Goal: Information Seeking & Learning: Learn about a topic

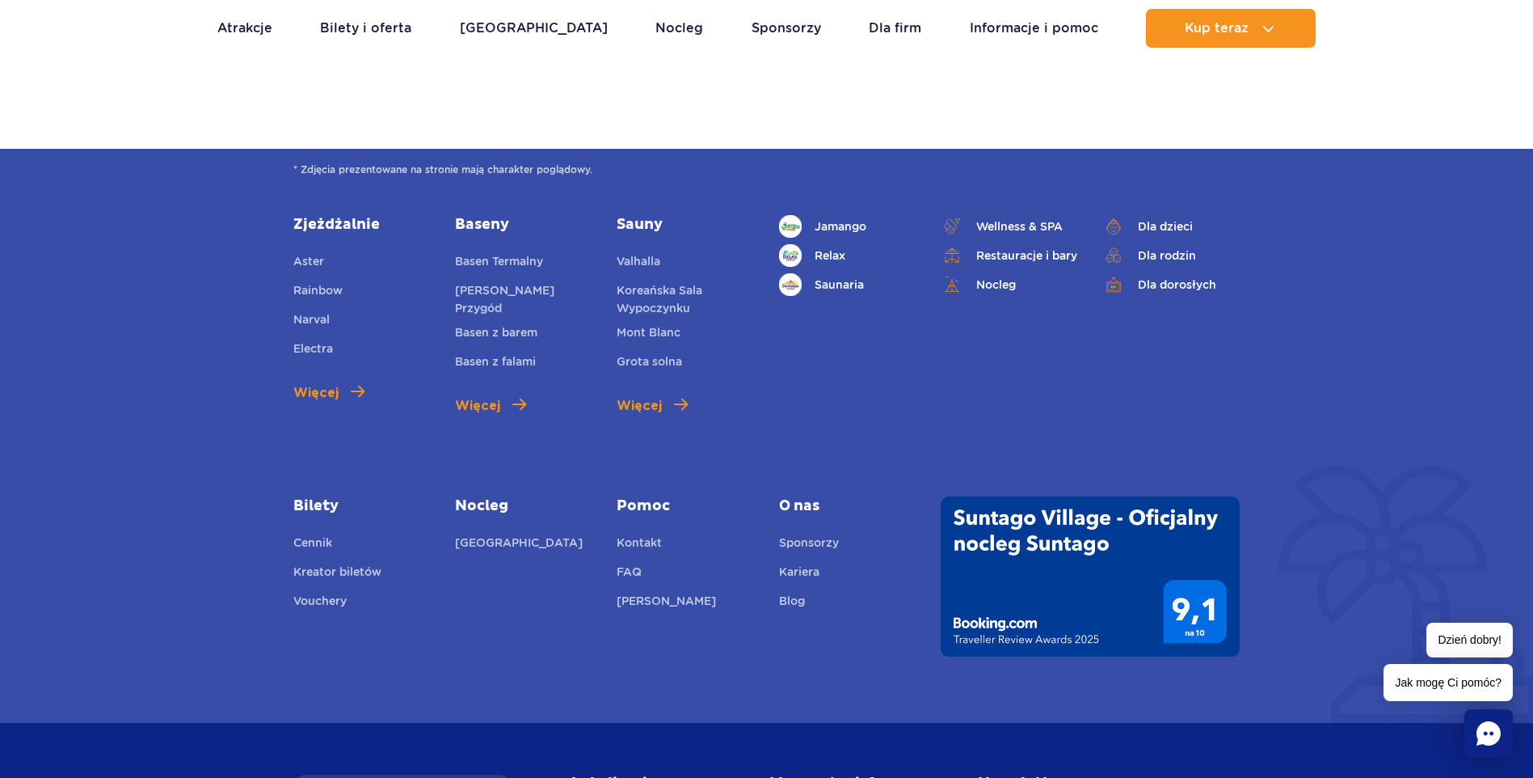
scroll to position [2182, 0]
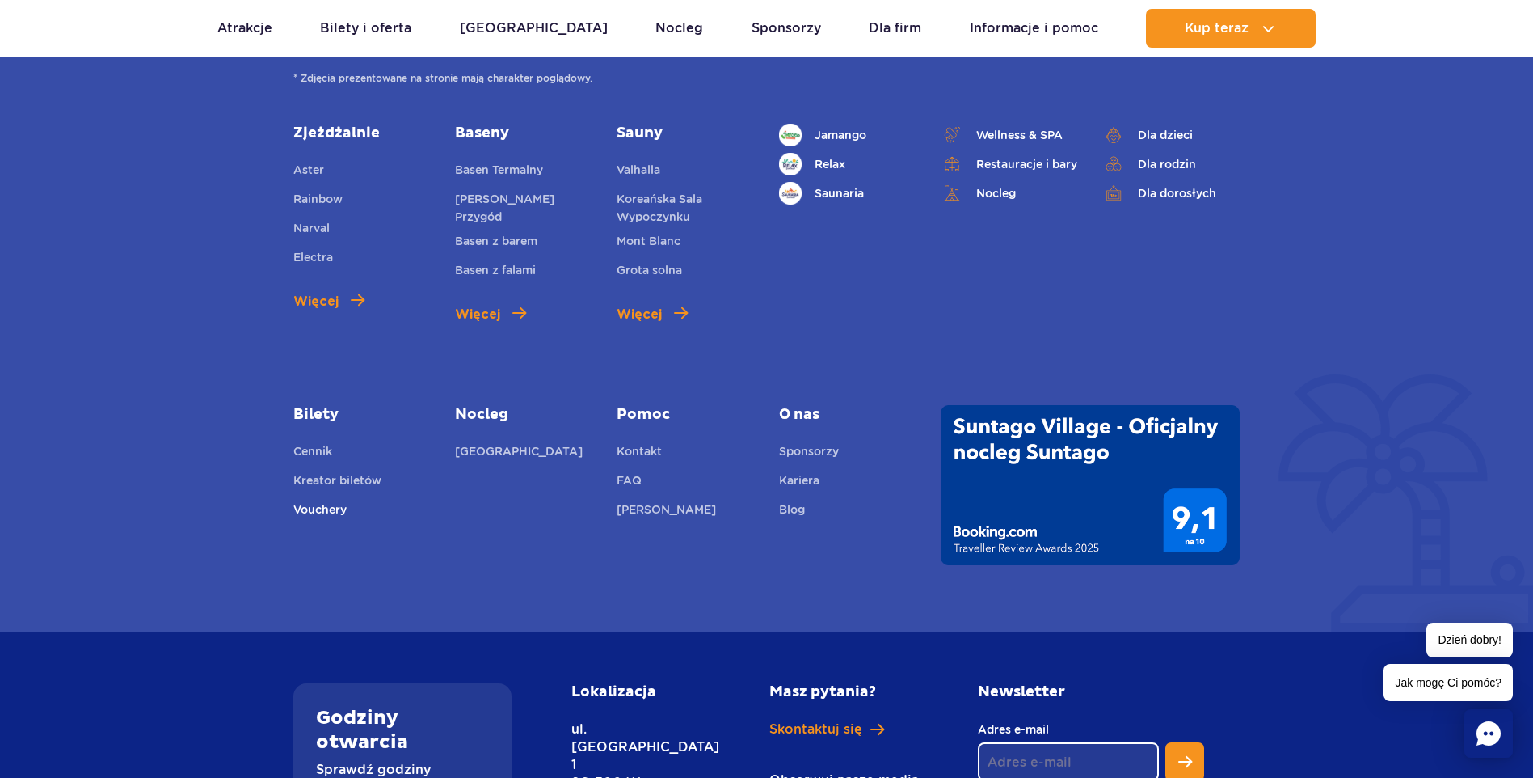
click at [308, 510] on link "Vouchery" at bounding box center [319, 511] width 53 height 23
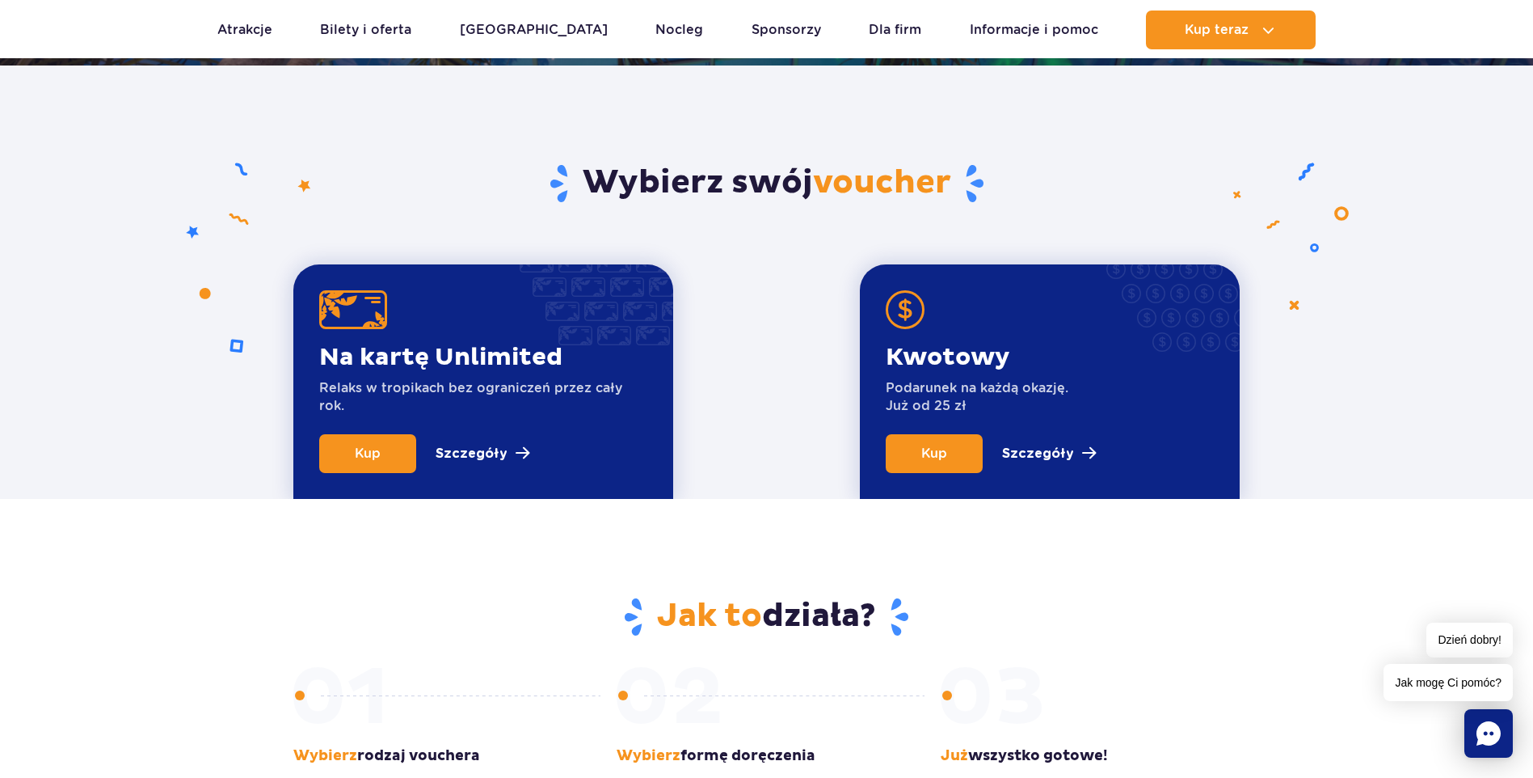
scroll to position [485, 0]
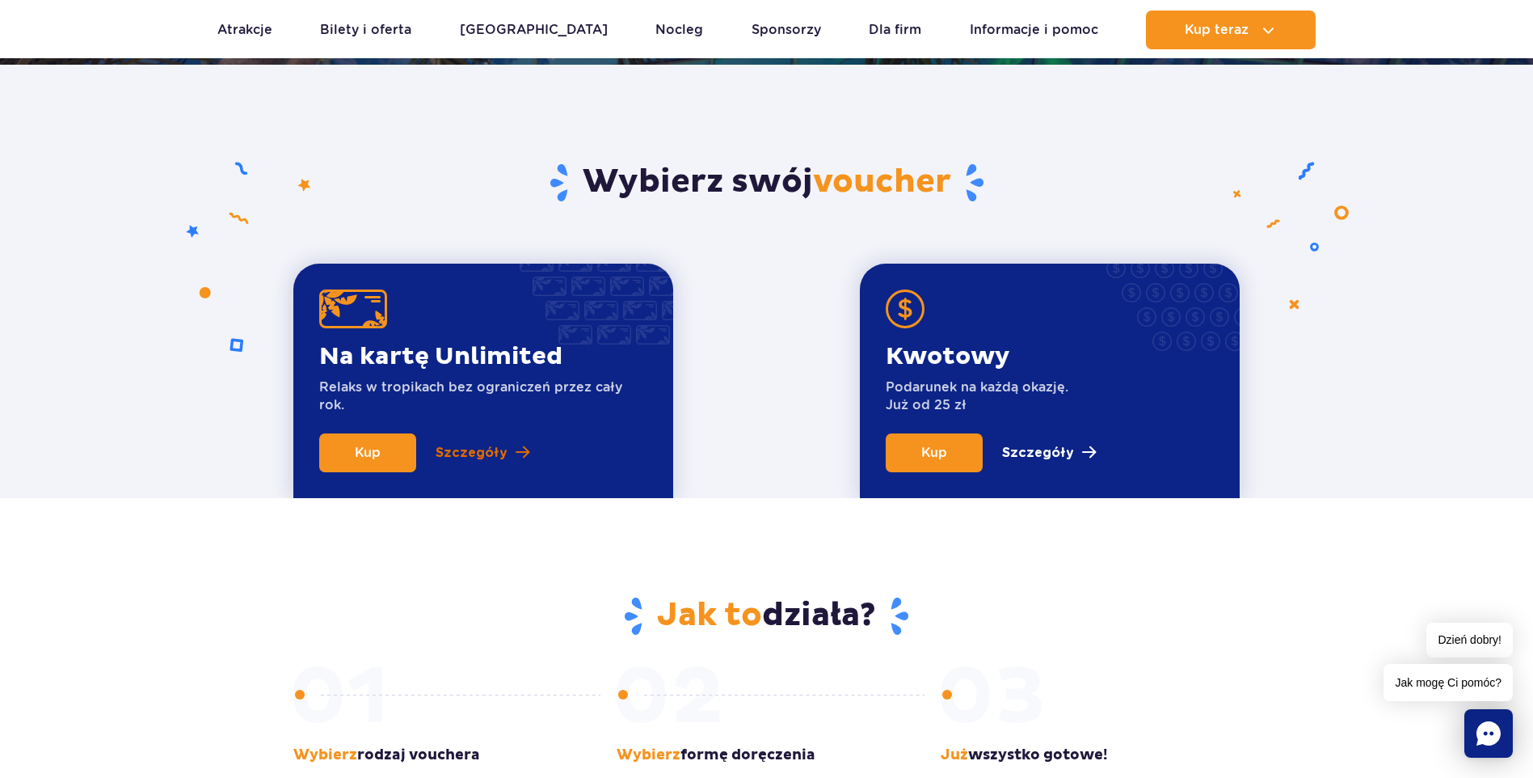
click at [474, 449] on p "Szczegóły" at bounding box center [472, 452] width 72 height 19
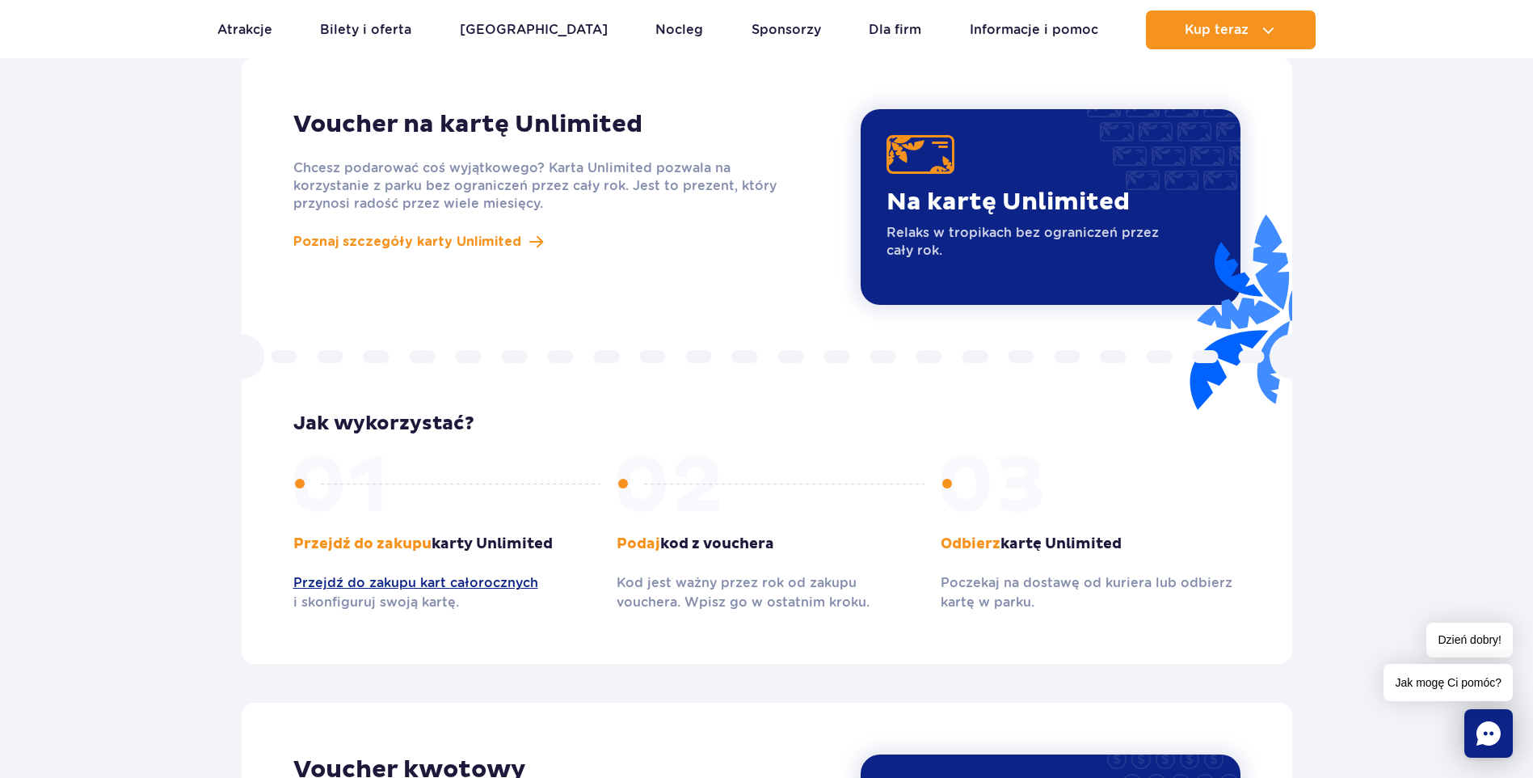
scroll to position [1161, 0]
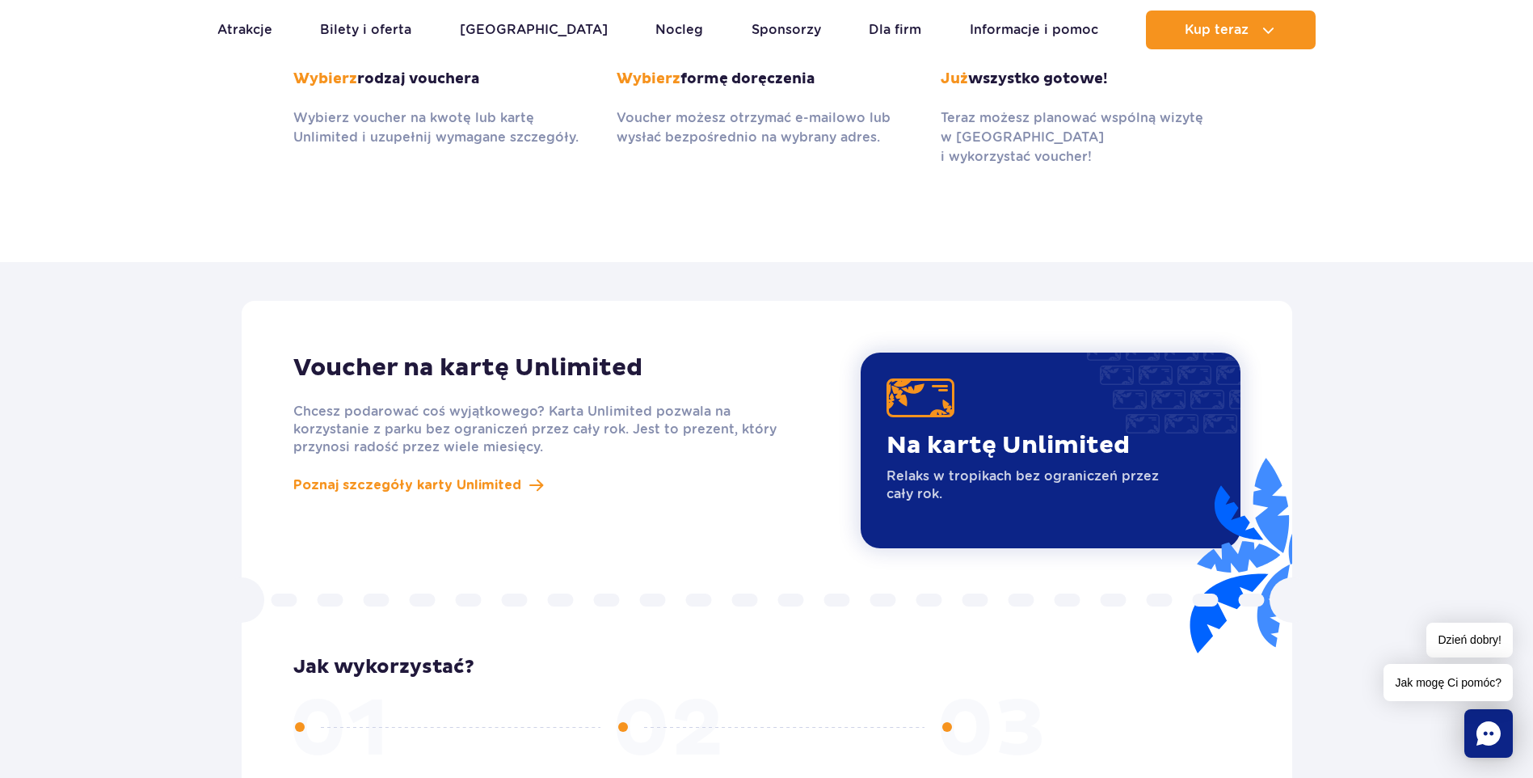
click at [1028, 430] on p "Na kartę Unlimited" at bounding box center [1023, 445] width 273 height 31
click at [909, 378] on img at bounding box center [921, 397] width 68 height 39
click at [432, 475] on span "Poznaj szczegóły karty Unlimited" at bounding box center [407, 484] width 228 height 19
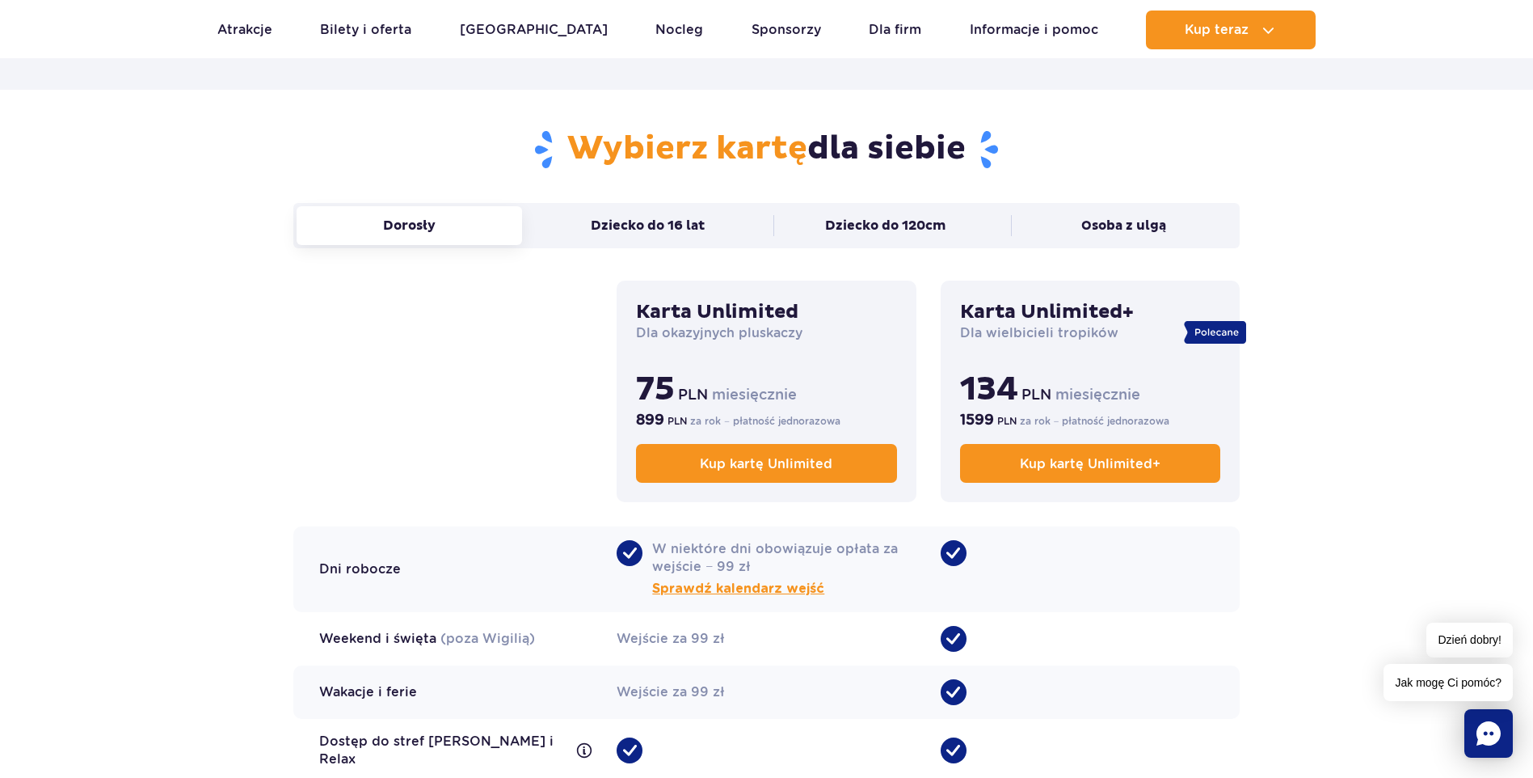
scroll to position [1051, 0]
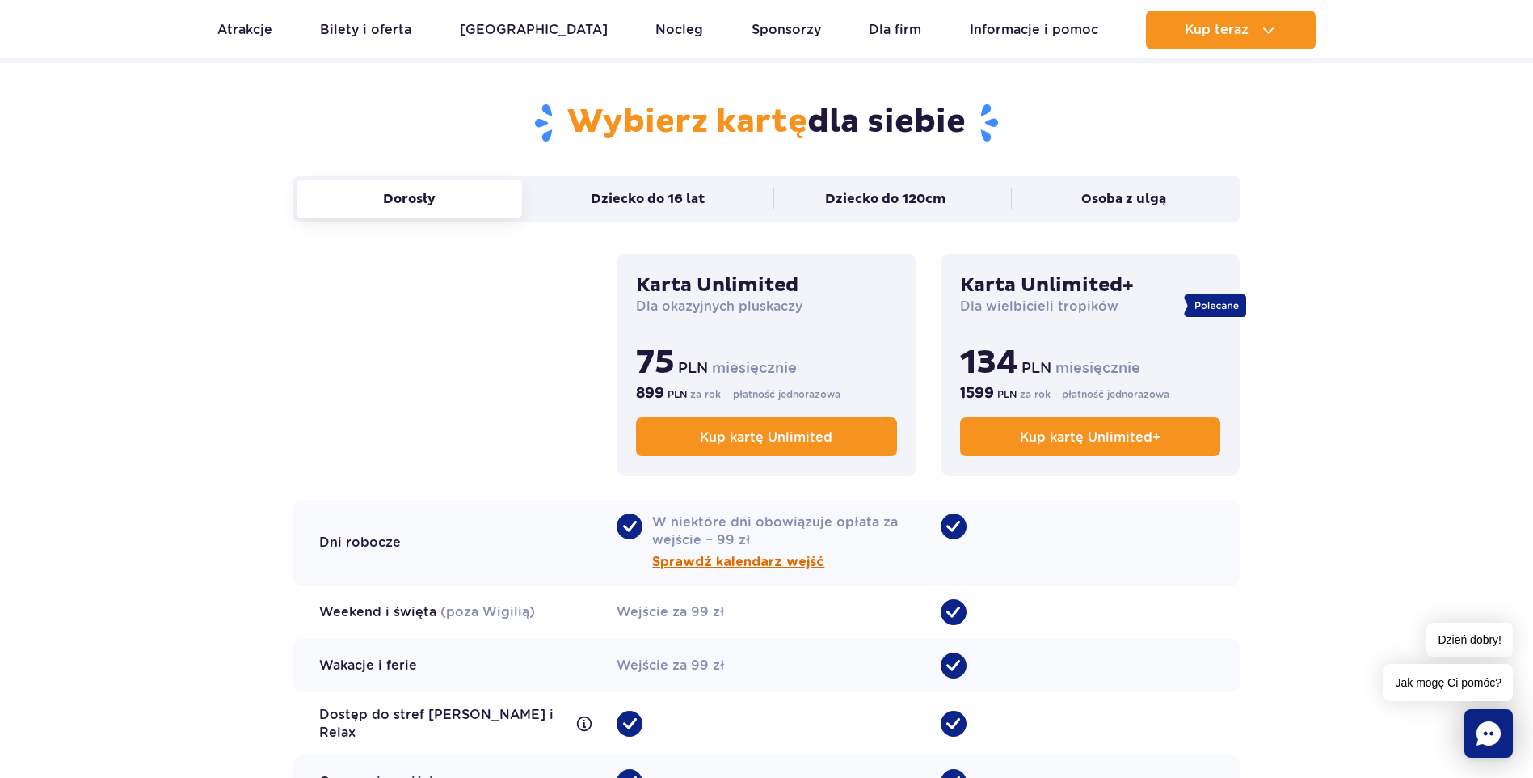
click at [799, 558] on span "Sprawdź kalendarz wejść" at bounding box center [738, 561] width 172 height 19
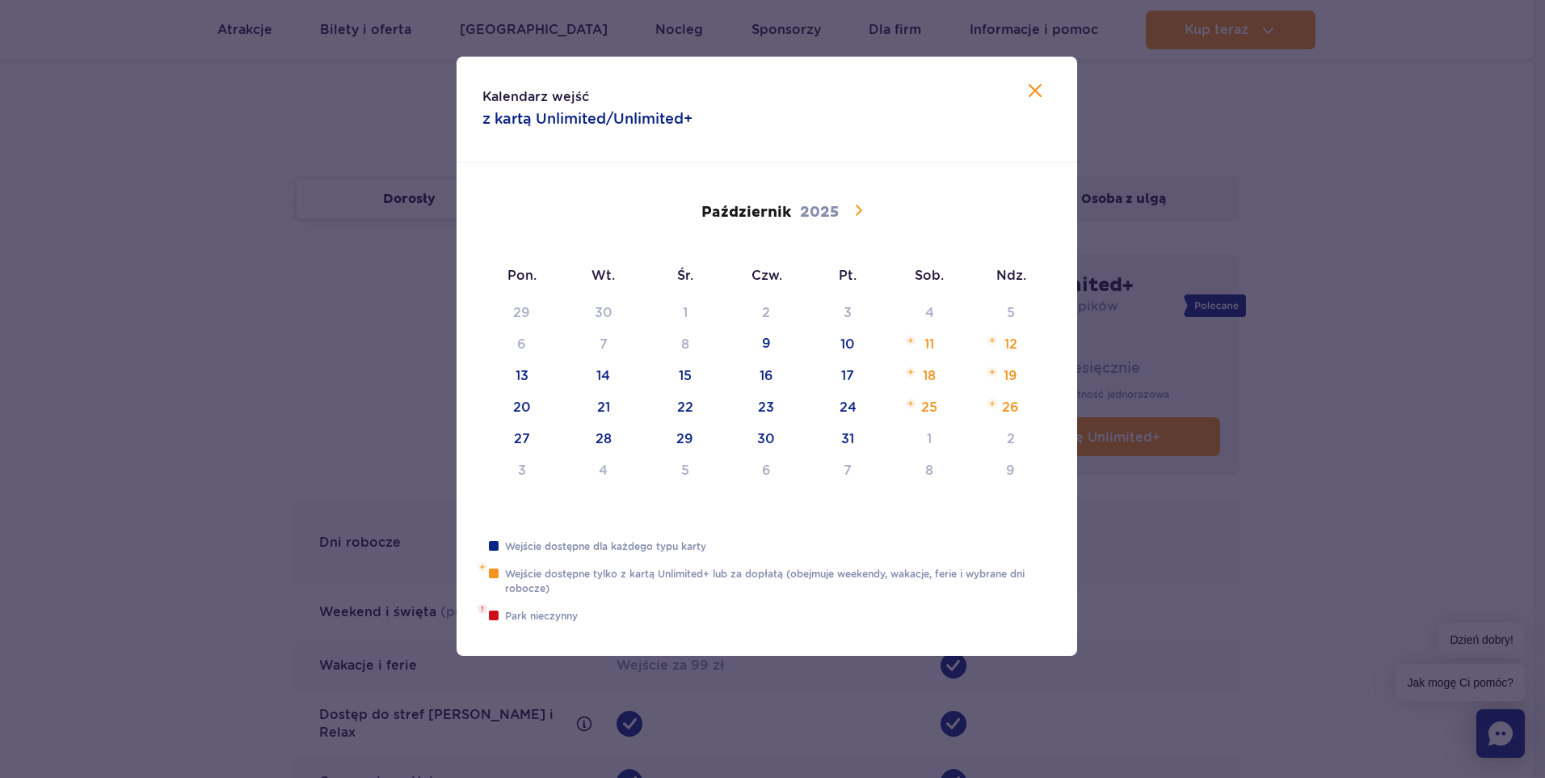
click at [859, 208] on icon at bounding box center [859, 210] width 6 height 11
click at [858, 208] on icon at bounding box center [859, 210] width 6 height 11
click at [858, 207] on icon at bounding box center [859, 210] width 6 height 11
click at [857, 206] on icon at bounding box center [859, 210] width 6 height 11
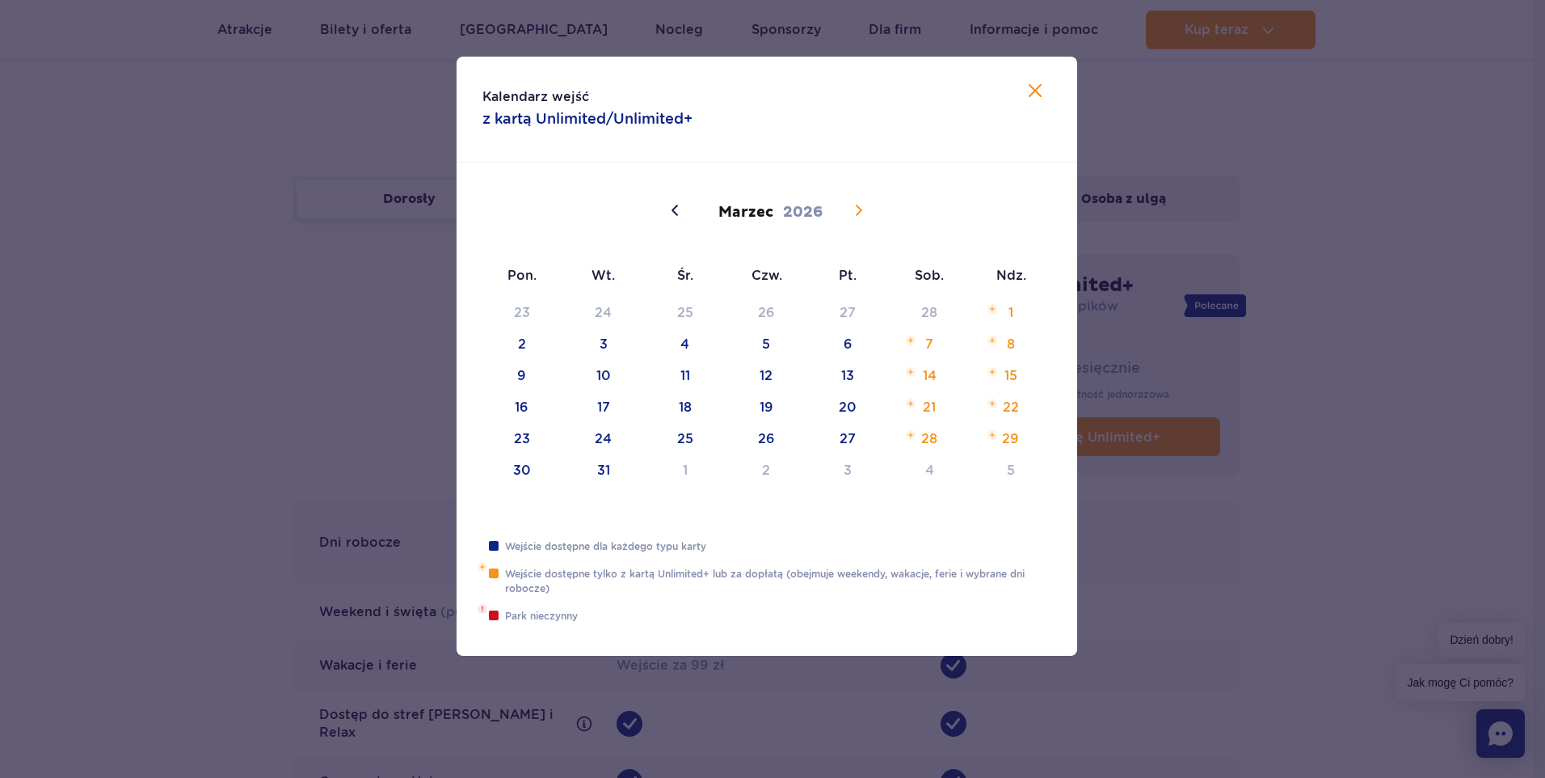
click at [857, 206] on icon at bounding box center [859, 210] width 6 height 11
click at [1029, 95] on icon at bounding box center [1035, 90] width 19 height 19
type input "2025"
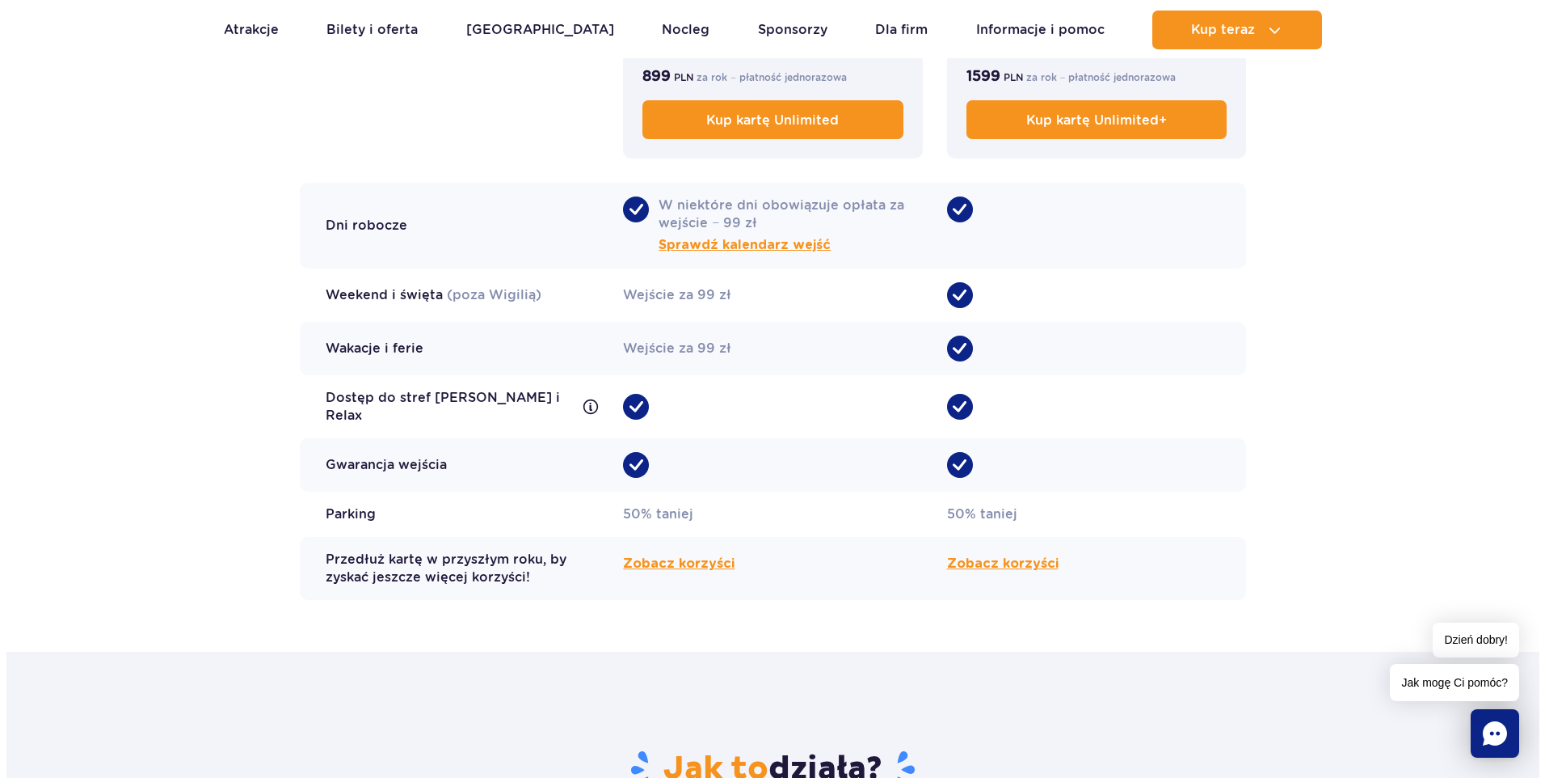
scroll to position [1374, 0]
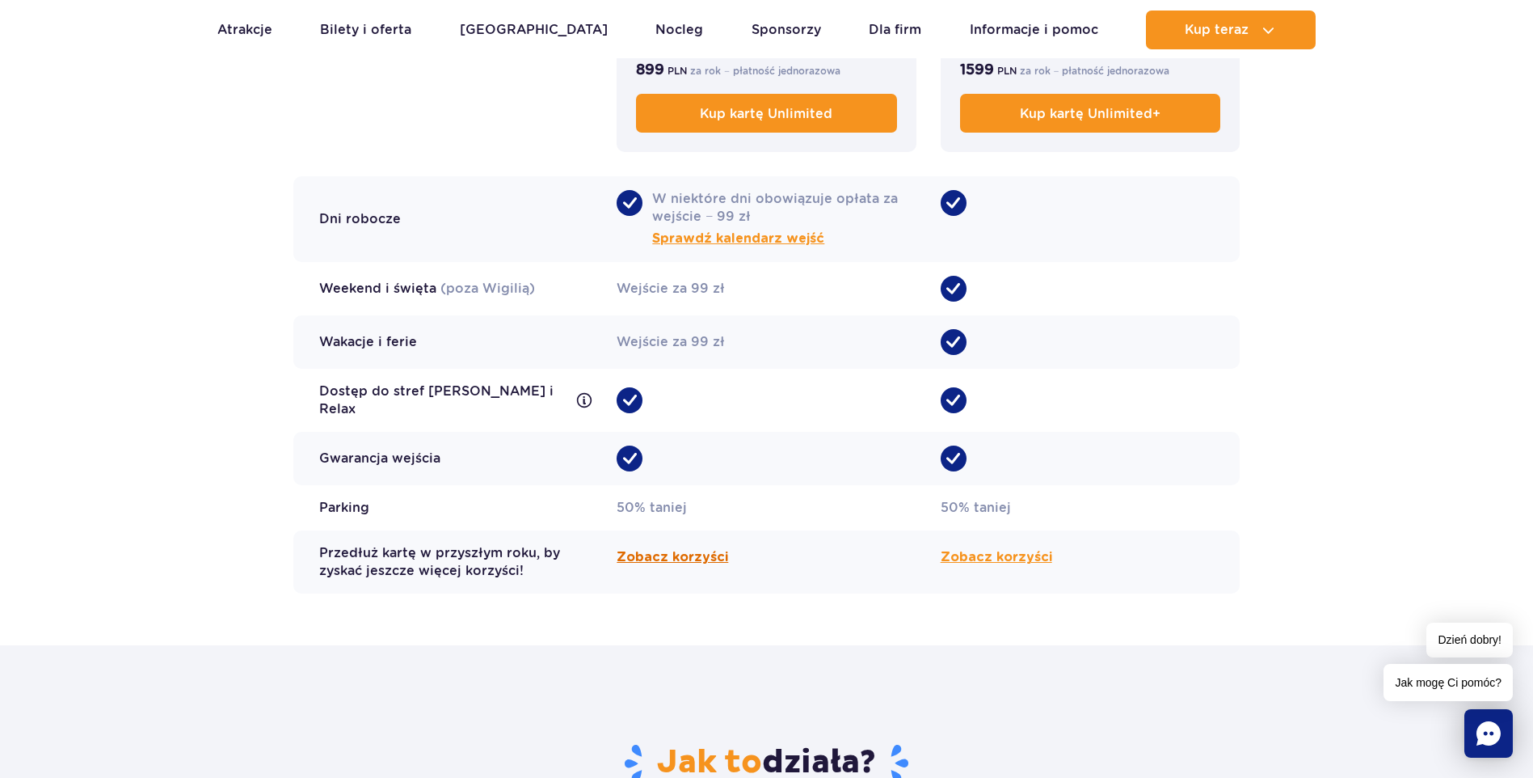
click at [639, 552] on span "Zobacz korzyści" at bounding box center [673, 556] width 112 height 19
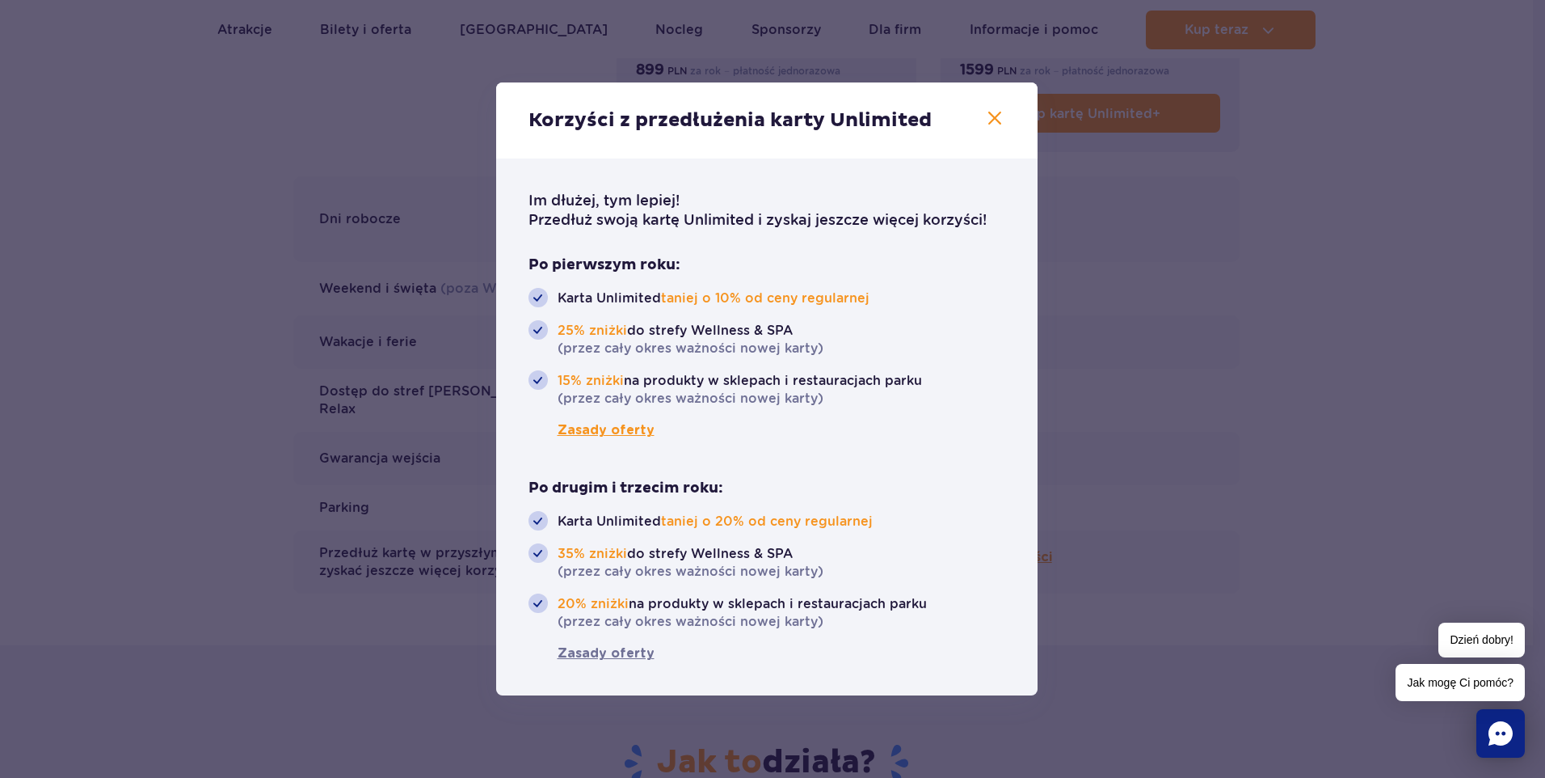
click at [609, 432] on span "Zasady oferty" at bounding box center [592, 429] width 126 height 19
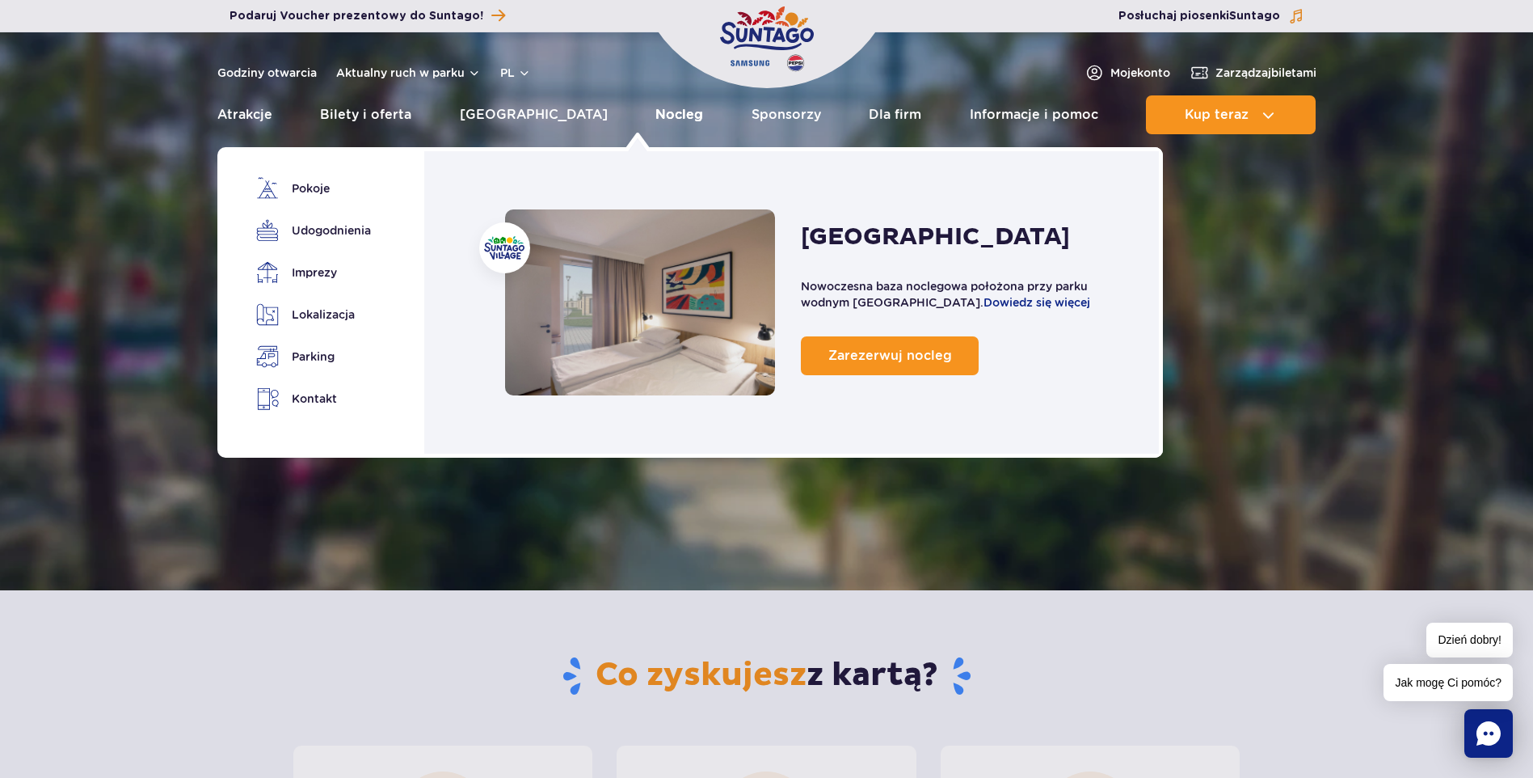
click at [656, 116] on link "Nocleg" at bounding box center [680, 114] width 48 height 39
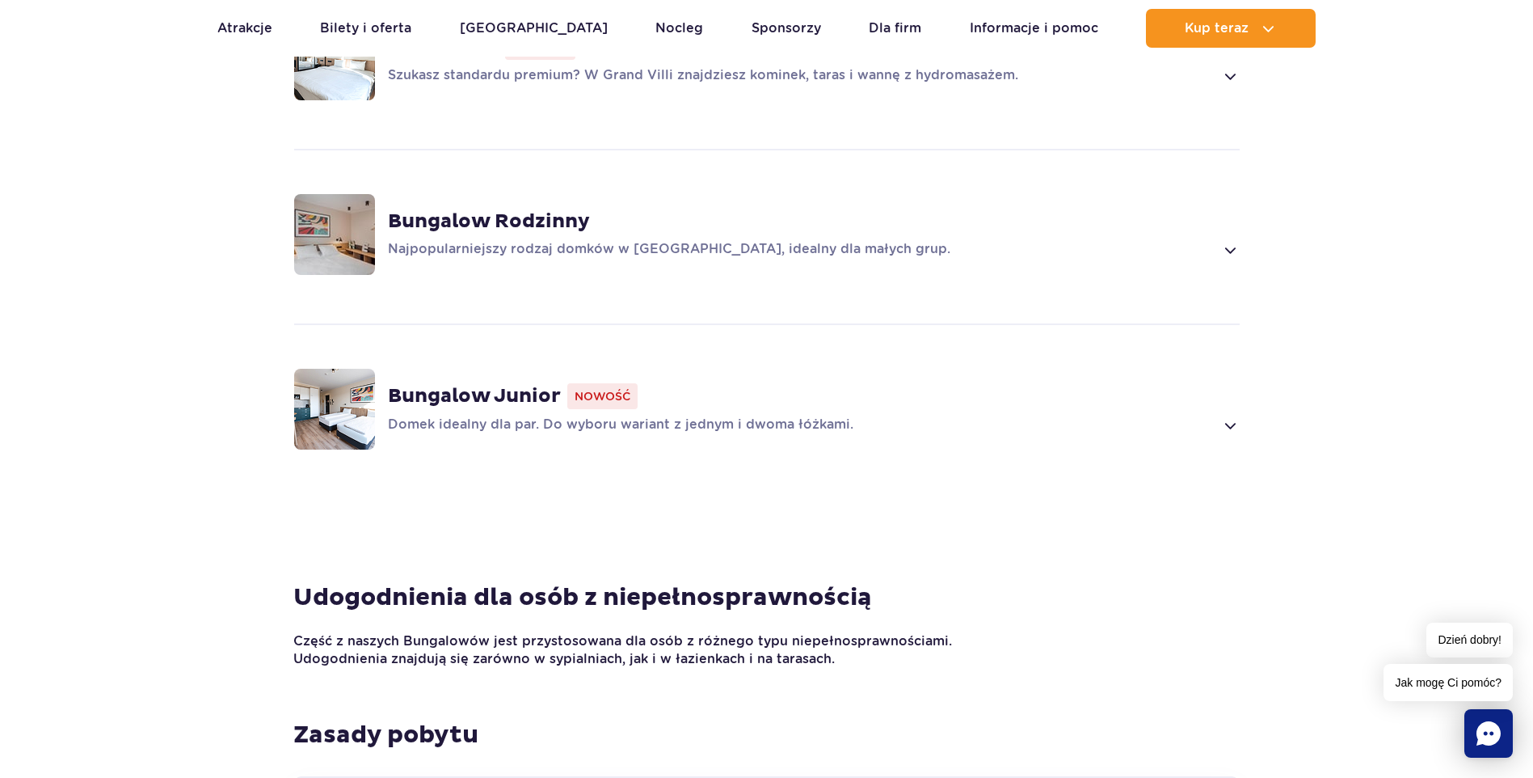
scroll to position [1536, 0]
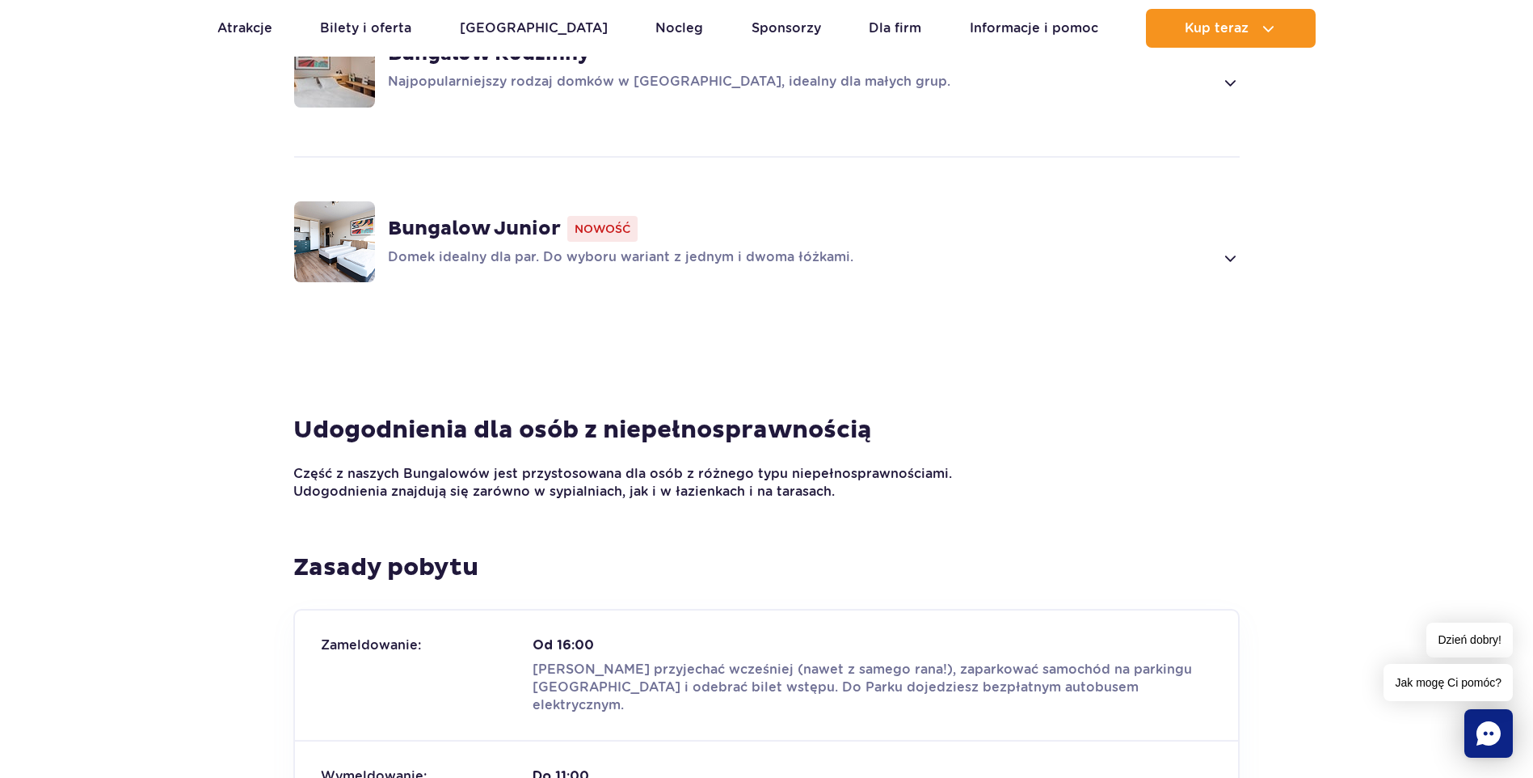
click at [500, 223] on strong "Bungalow Junior" at bounding box center [474, 229] width 173 height 24
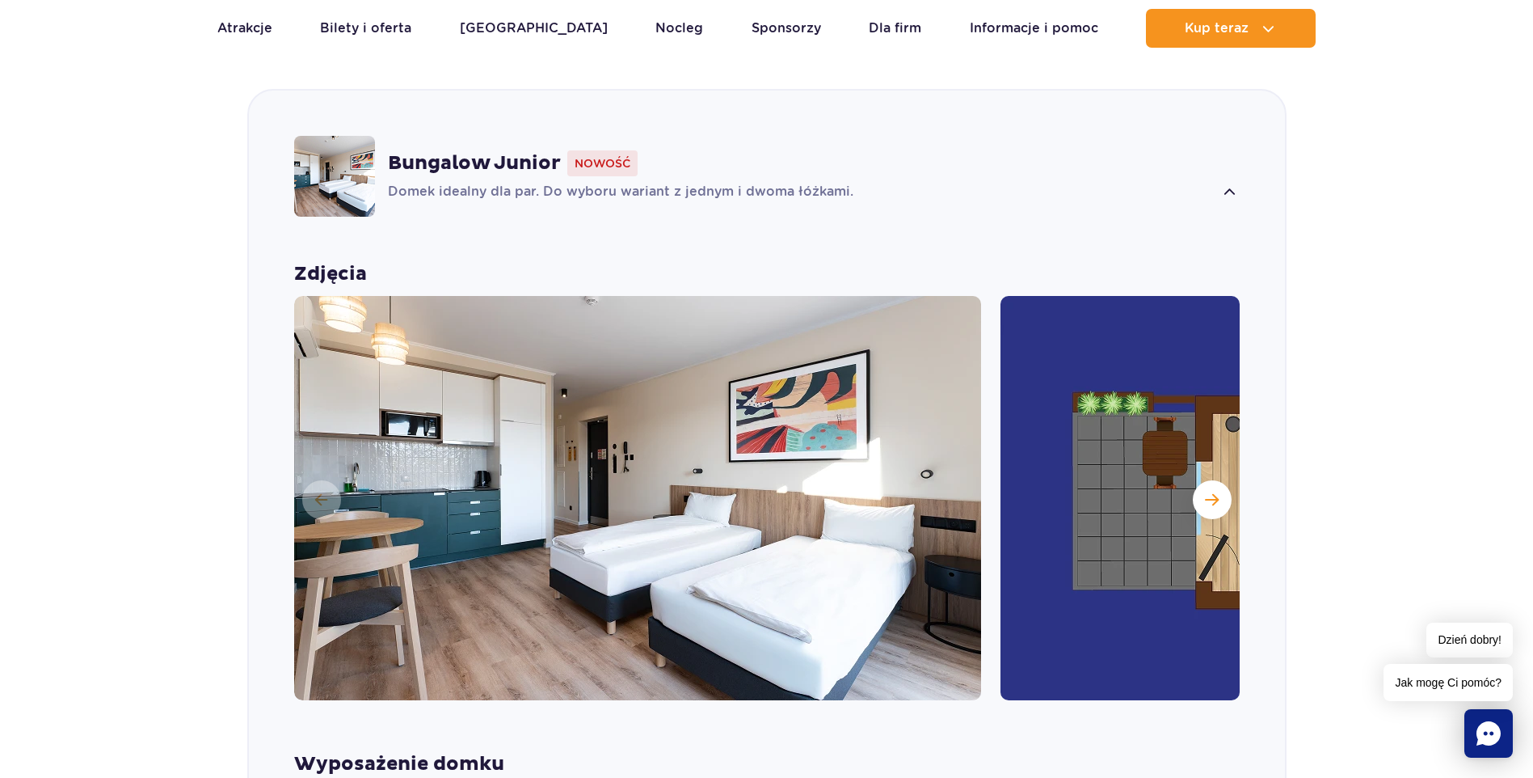
scroll to position [1617, 0]
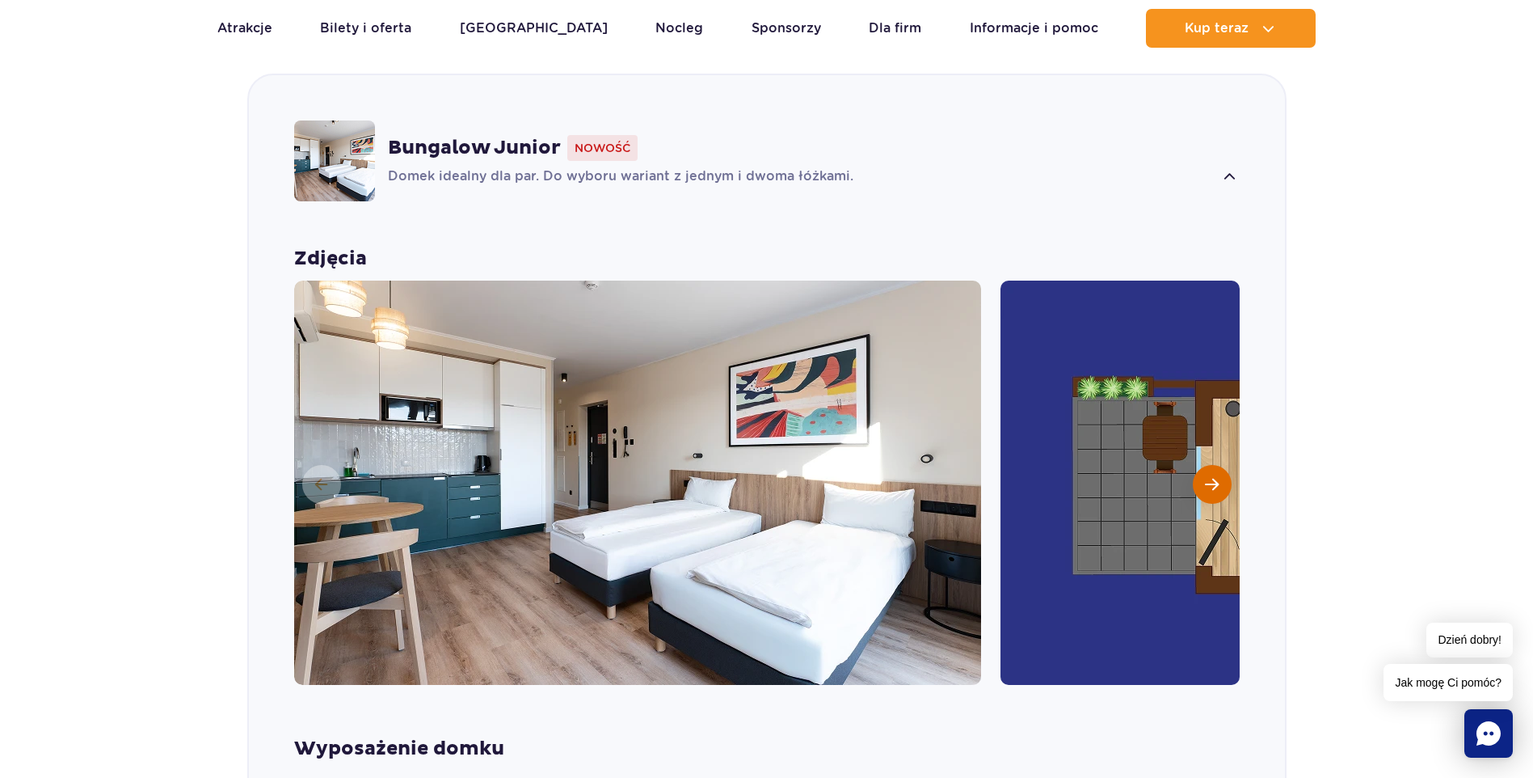
click at [1215, 483] on span "Następny slajd" at bounding box center [1212, 484] width 14 height 15
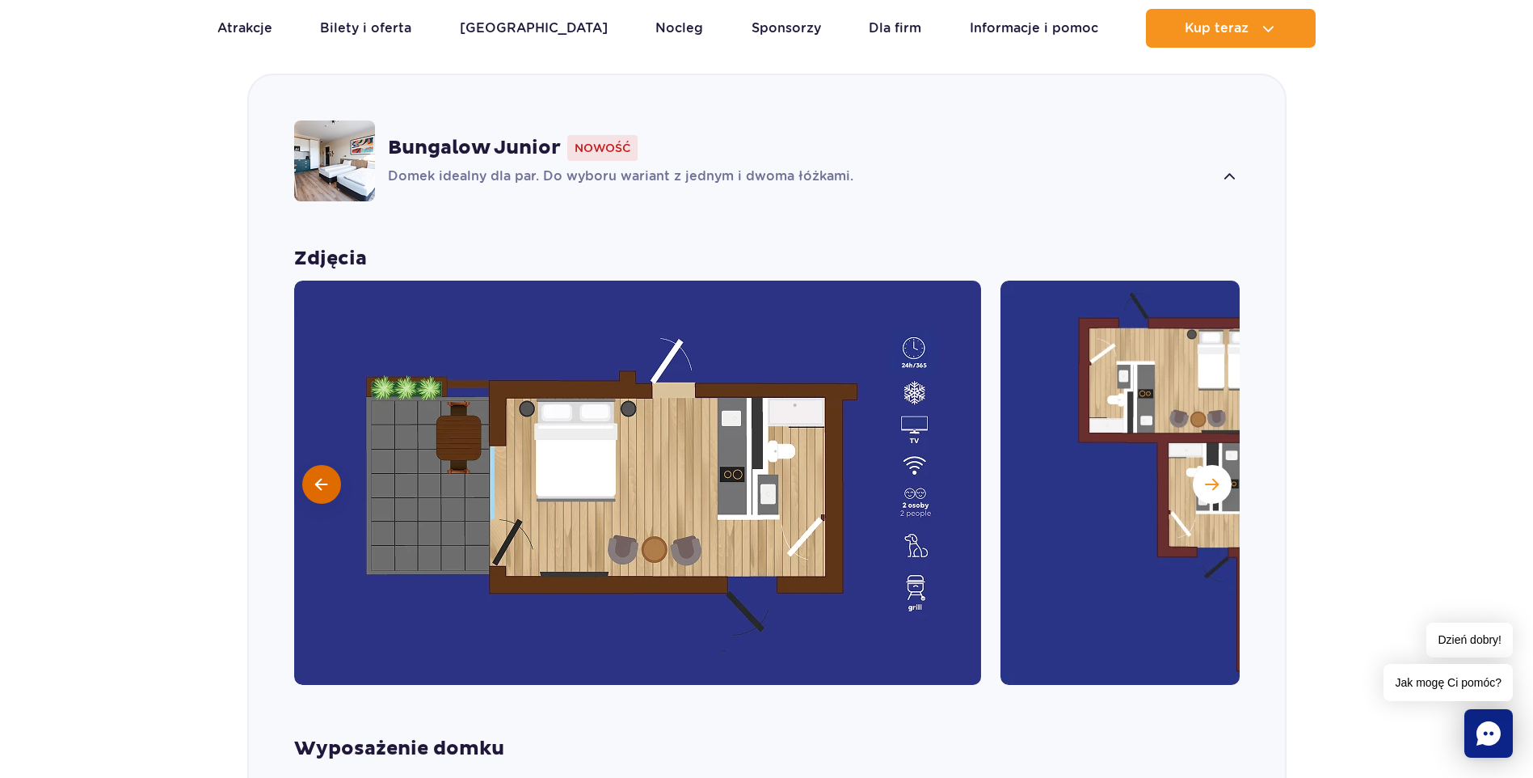
click at [321, 474] on button at bounding box center [321, 484] width 39 height 39
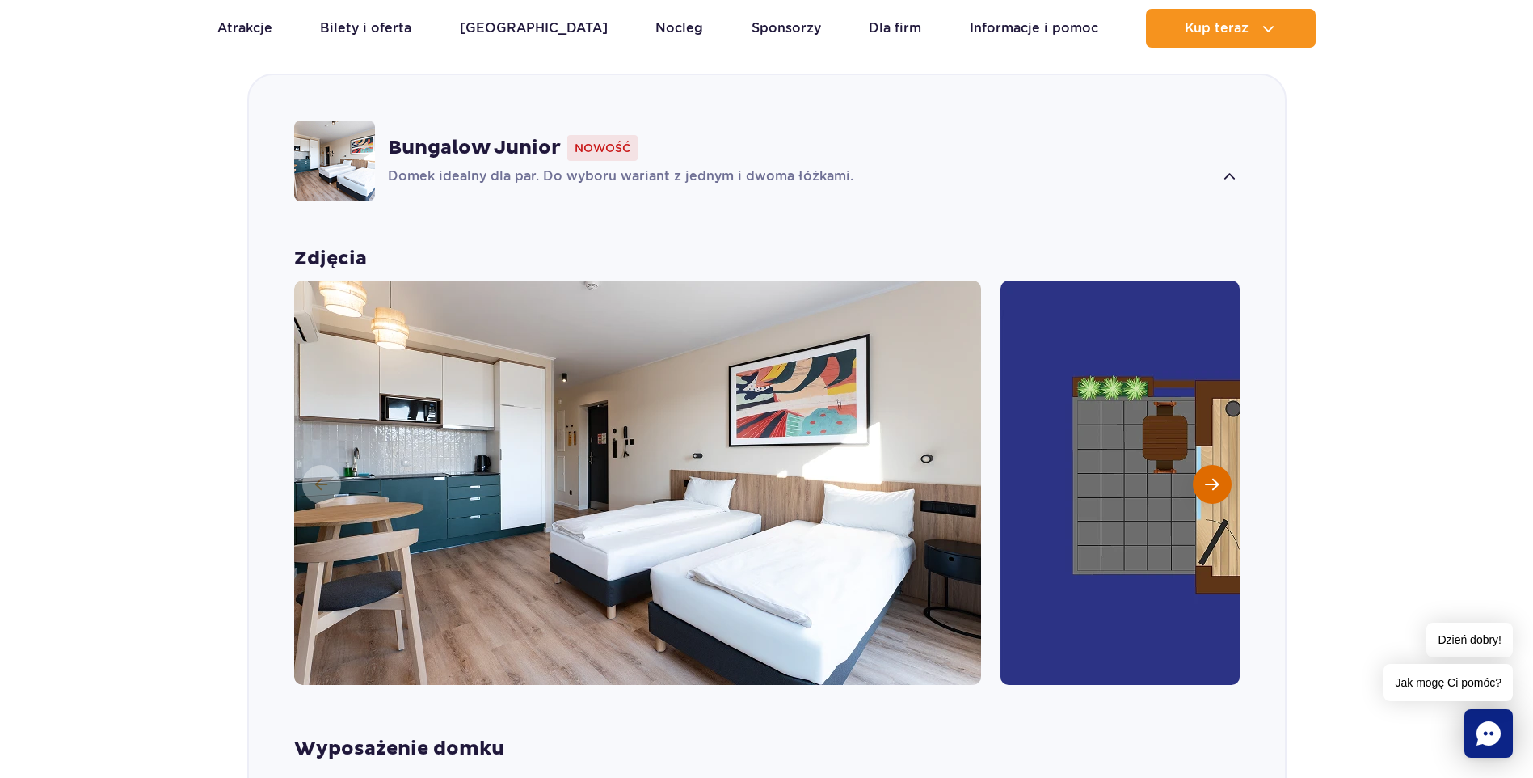
click at [1202, 490] on button "Następny slajd" at bounding box center [1212, 484] width 39 height 39
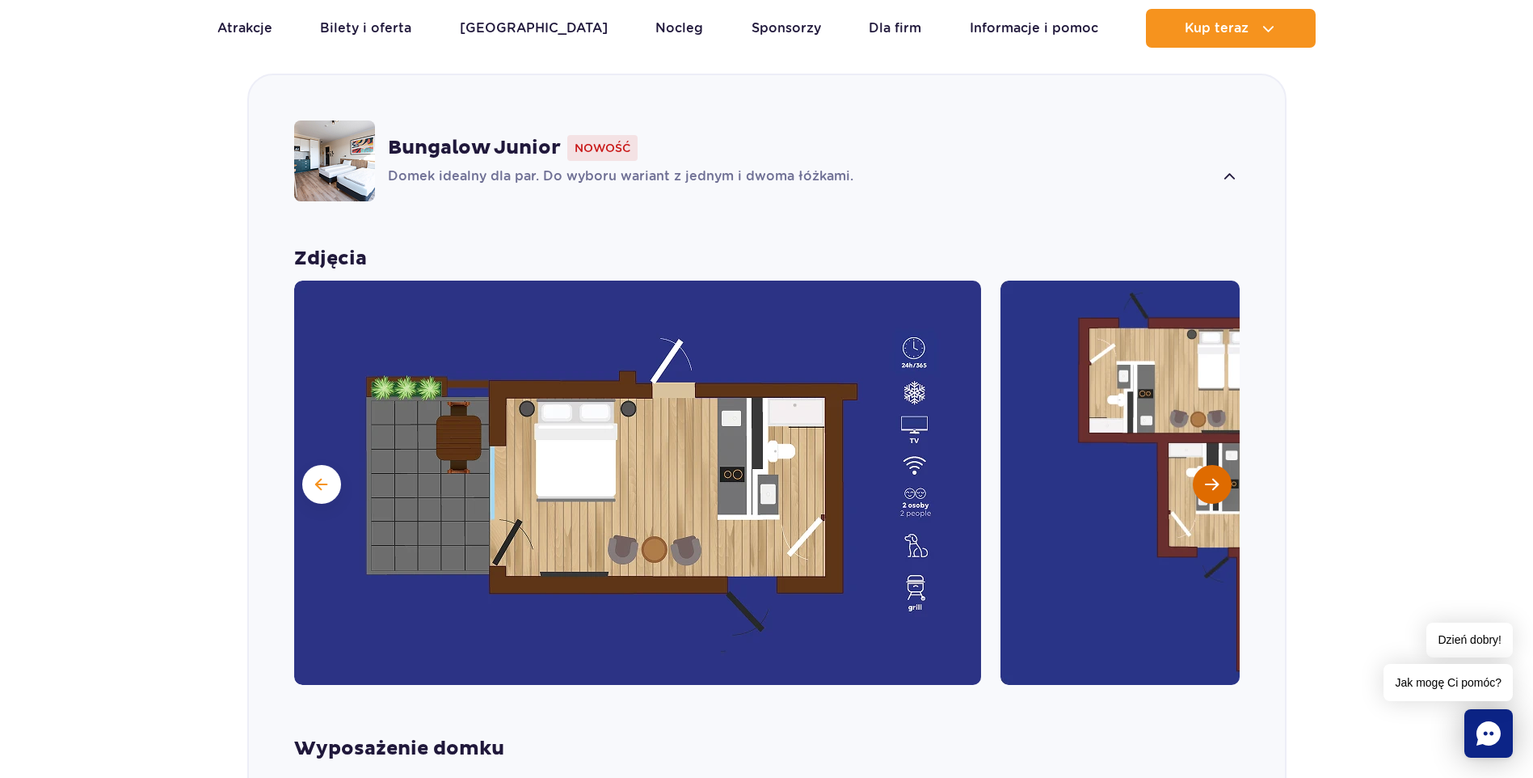
click at [1212, 480] on span "Następny slajd" at bounding box center [1212, 484] width 14 height 15
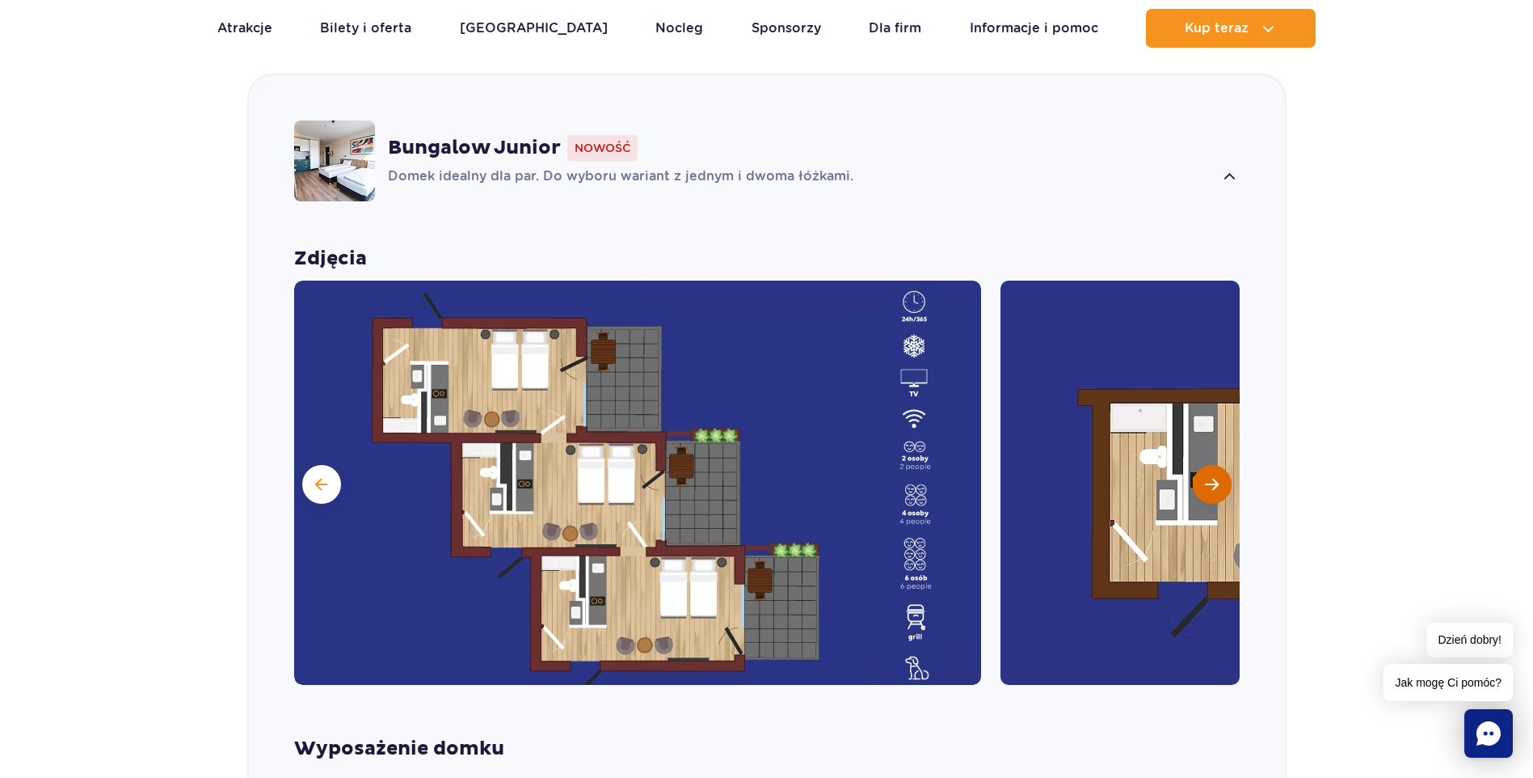
click at [1212, 483] on span "Następny slajd" at bounding box center [1212, 484] width 14 height 15
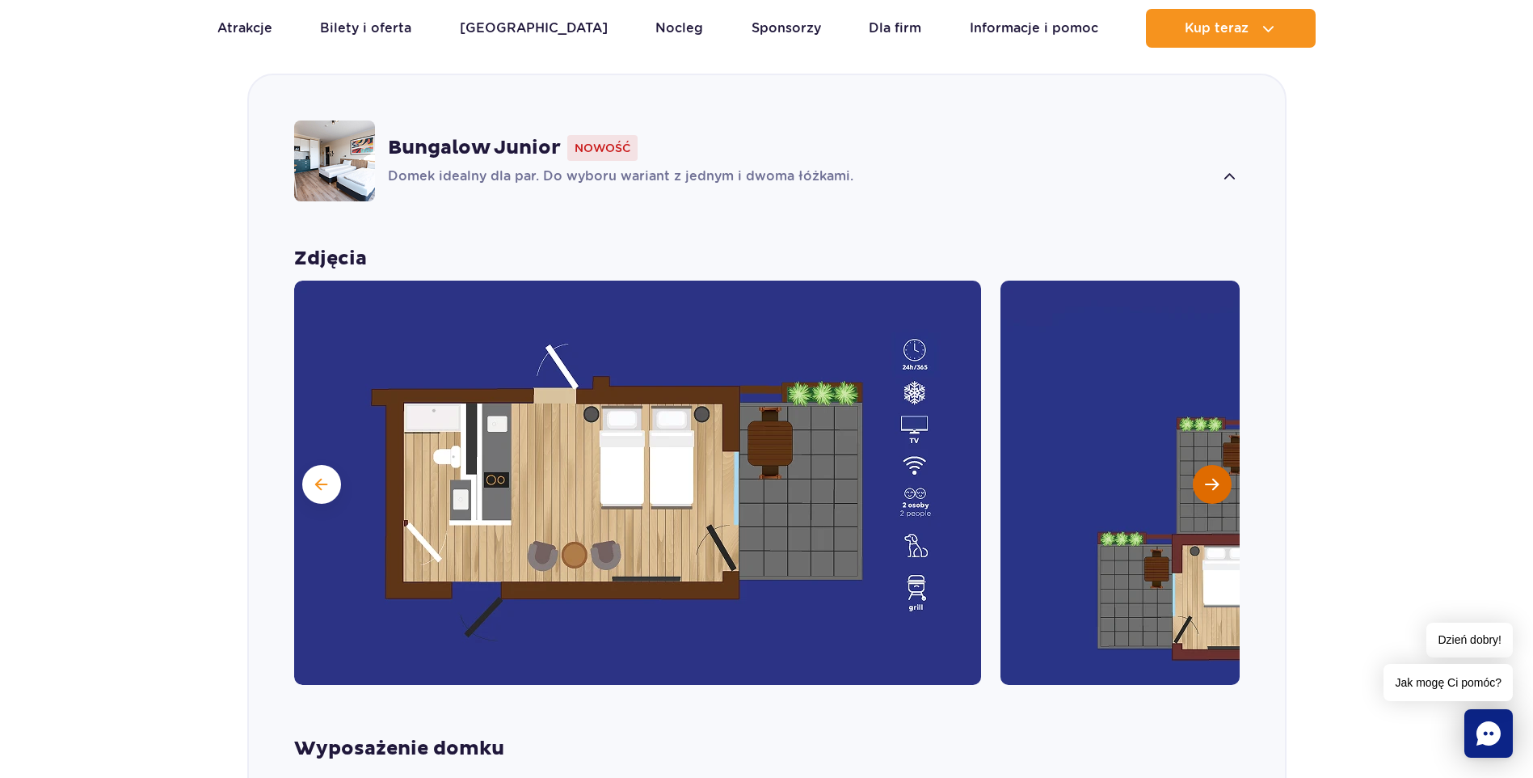
click at [1212, 483] on span "Następny slajd" at bounding box center [1212, 484] width 14 height 15
